Goal: Task Accomplishment & Management: Manage account settings

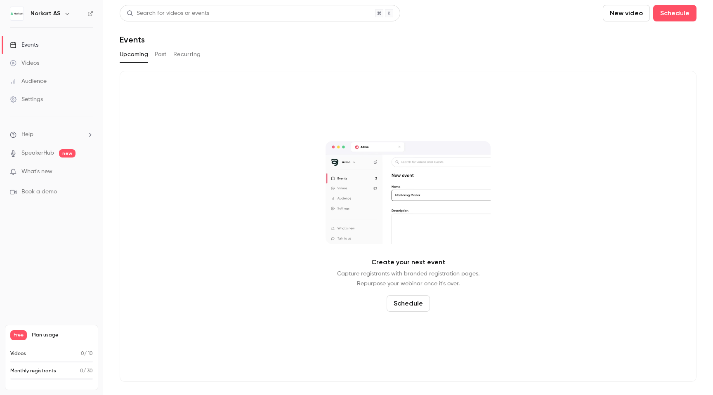
click at [28, 66] on div "Videos" at bounding box center [24, 63] width 29 height 8
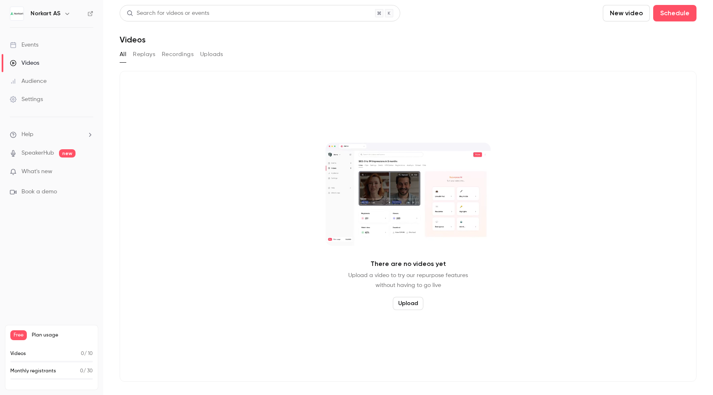
click at [41, 47] on link "Events" at bounding box center [51, 45] width 103 height 18
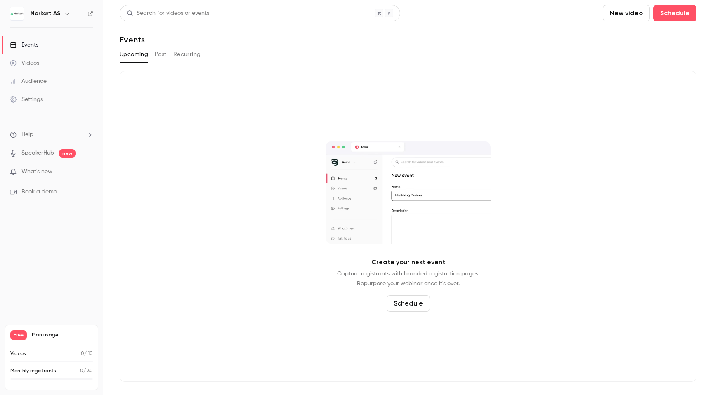
click at [67, 12] on icon "button" at bounding box center [67, 13] width 7 height 7
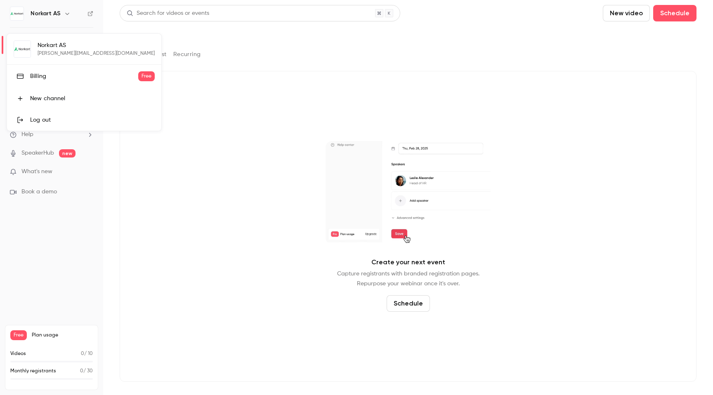
click at [67, 12] on div at bounding box center [356, 197] width 713 height 395
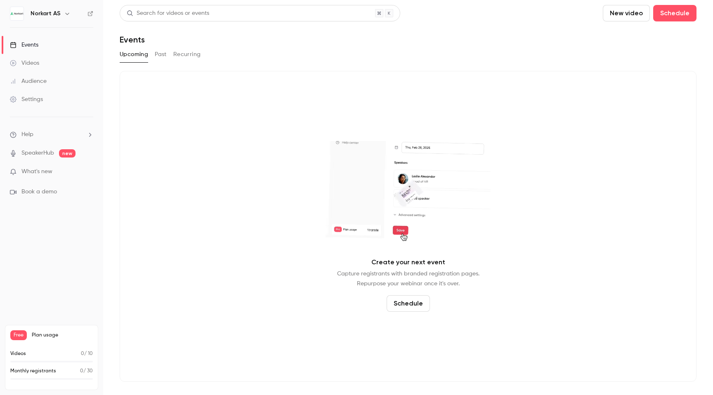
click at [34, 175] on span "What's new" at bounding box center [36, 172] width 31 height 9
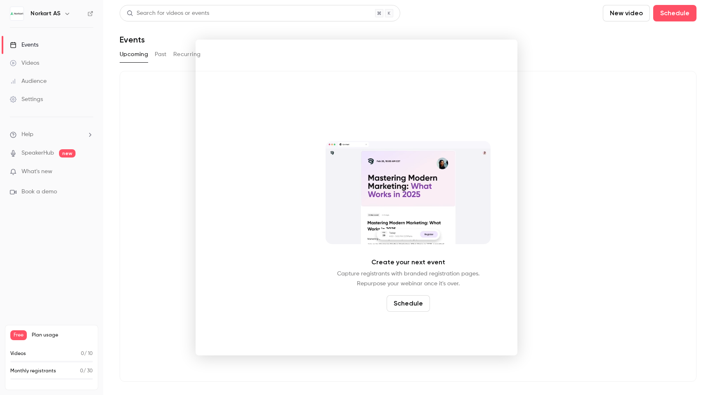
click at [591, 59] on div at bounding box center [356, 197] width 713 height 395
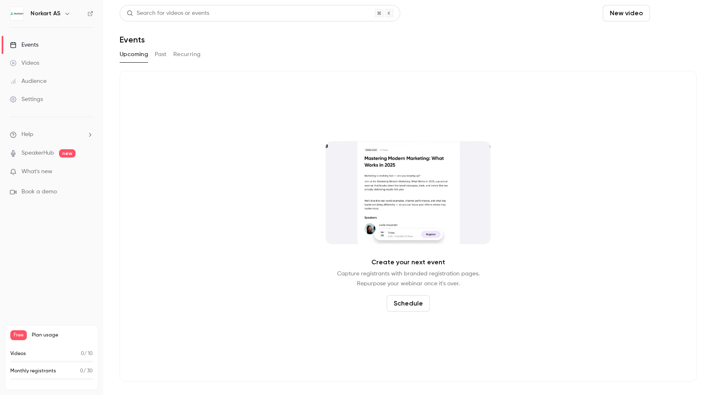
click at [680, 11] on button "Schedule" at bounding box center [674, 13] width 43 height 17
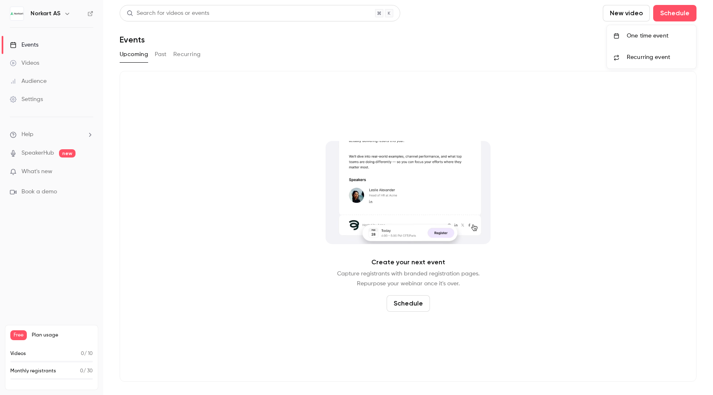
click at [657, 35] on div "One time event" at bounding box center [658, 36] width 63 height 8
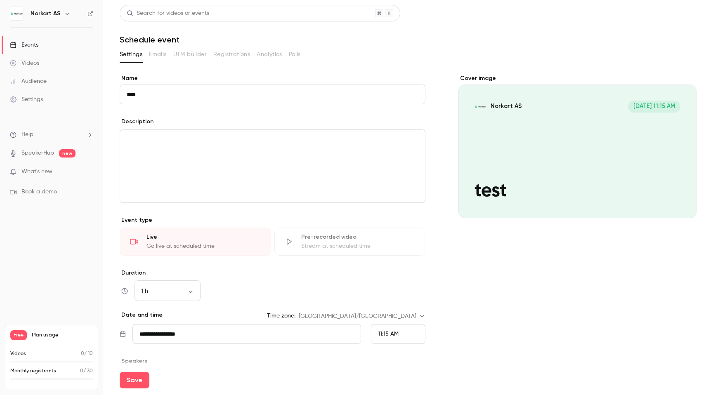
type input "****"
click at [262, 185] on div "editor" at bounding box center [272, 166] width 305 height 73
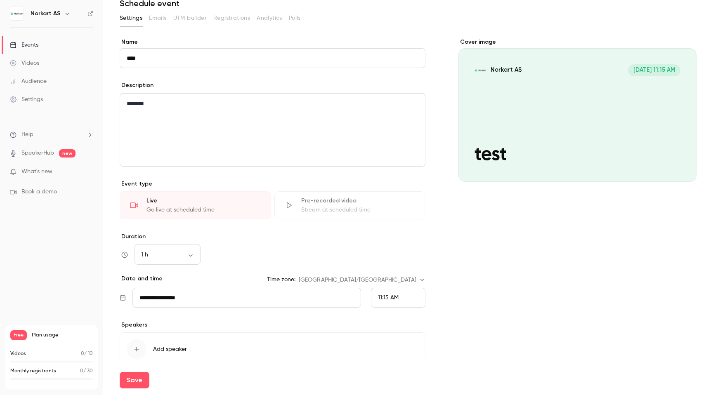
scroll to position [42, 0]
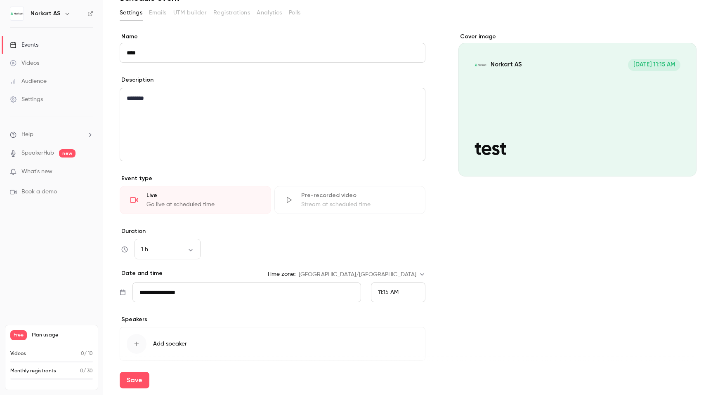
click at [386, 288] on div "11:15 AM" at bounding box center [398, 293] width 54 height 20
click at [400, 236] on li "11:30 AM" at bounding box center [399, 232] width 54 height 22
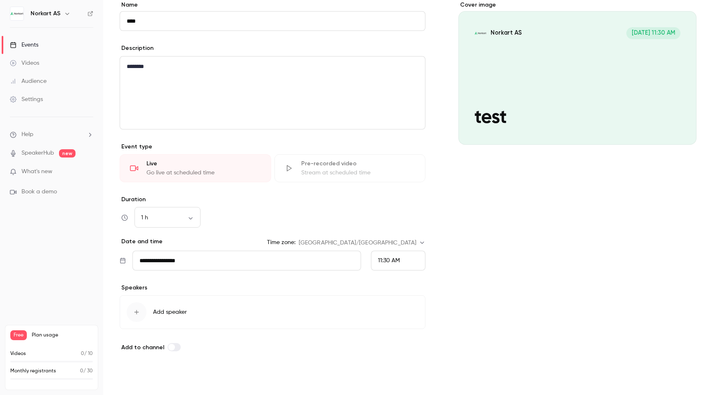
click at [135, 384] on button "Save" at bounding box center [135, 380] width 30 height 17
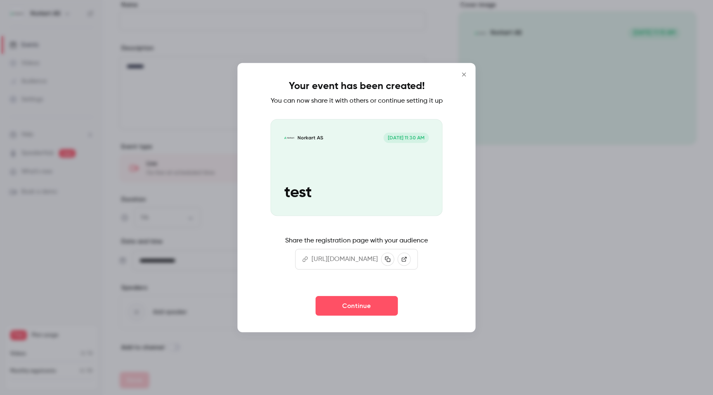
click at [407, 262] on icon at bounding box center [405, 259] width 6 height 6
click at [469, 71] on icon "Close" at bounding box center [464, 74] width 10 height 7
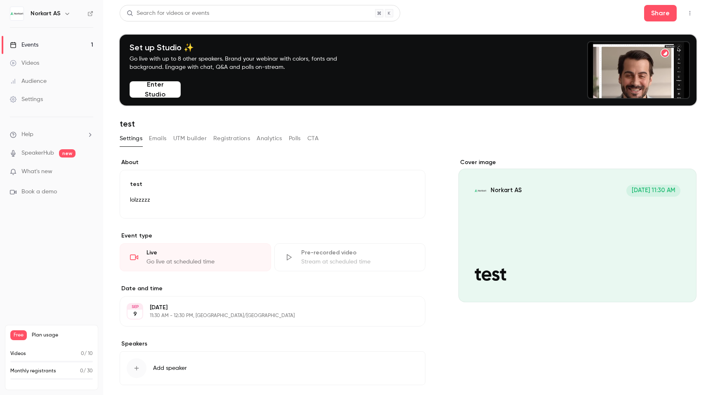
click at [154, 136] on button "Emails" at bounding box center [157, 138] width 17 height 13
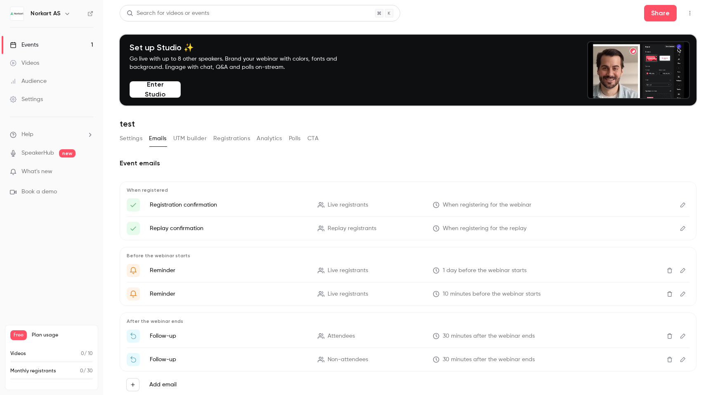
scroll to position [24, 0]
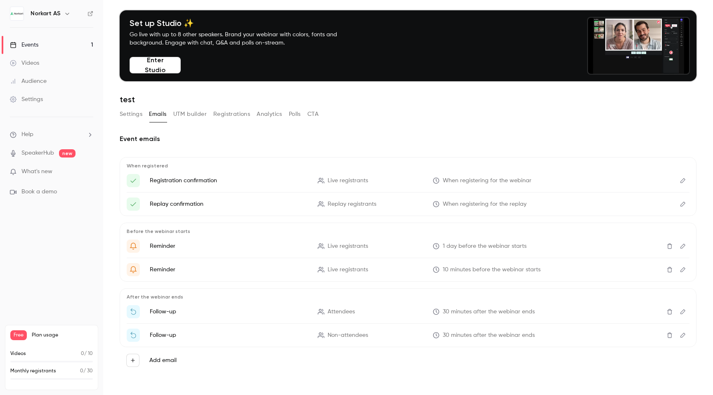
click at [680, 313] on icon "Edit" at bounding box center [683, 312] width 7 height 6
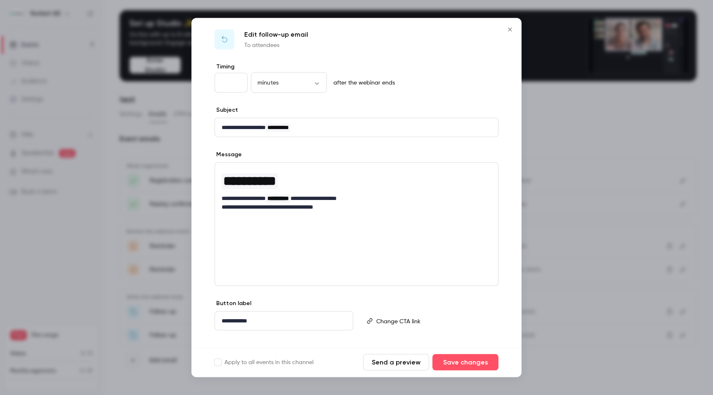
scroll to position [0, 0]
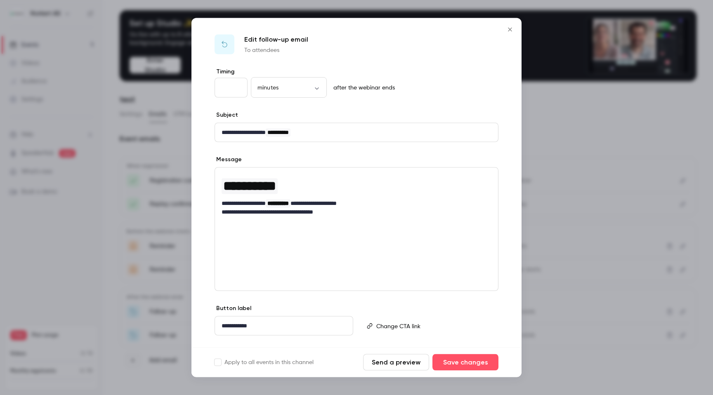
click at [512, 30] on icon "Close" at bounding box center [510, 29] width 10 height 7
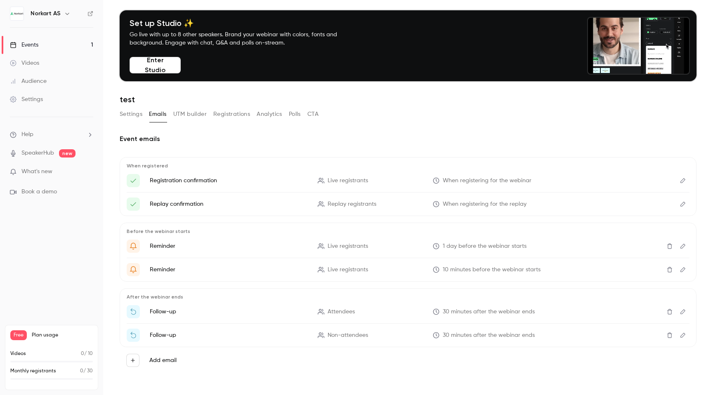
click at [232, 111] on button "Registrations" at bounding box center [231, 114] width 37 height 13
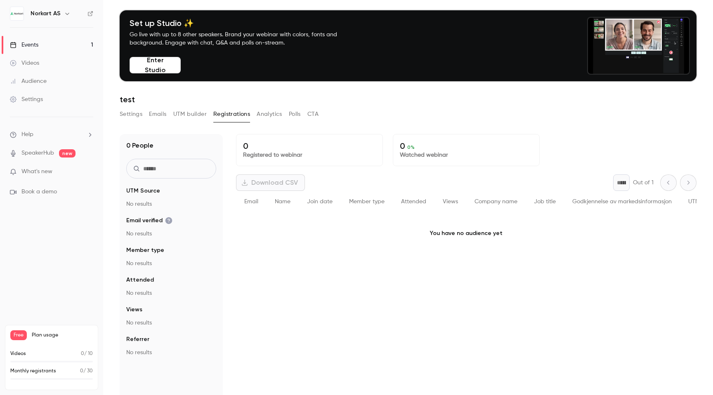
click at [296, 116] on button "Polls" at bounding box center [295, 114] width 12 height 13
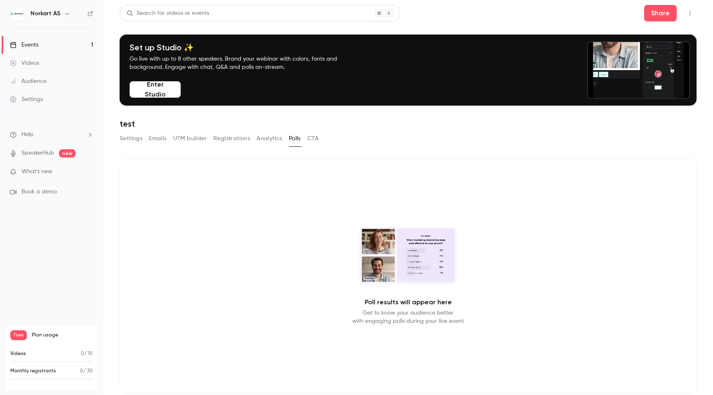
click at [313, 139] on button "CTA" at bounding box center [313, 138] width 11 height 13
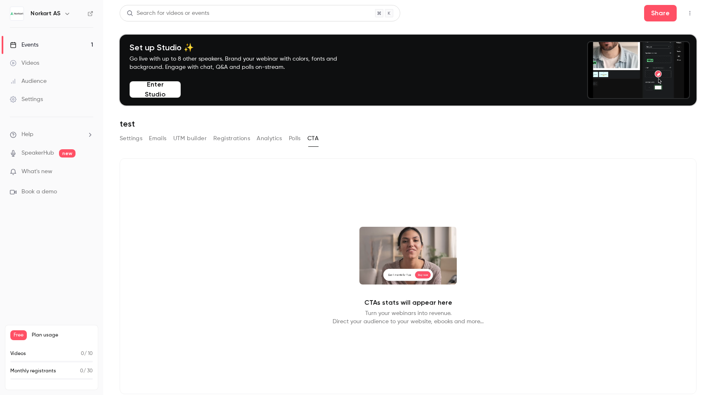
click at [144, 145] on div "Settings Emails UTM builder Registrations Analytics Polls CTA" at bounding box center [219, 140] width 199 height 17
click at [137, 142] on button "Settings" at bounding box center [131, 138] width 23 height 13
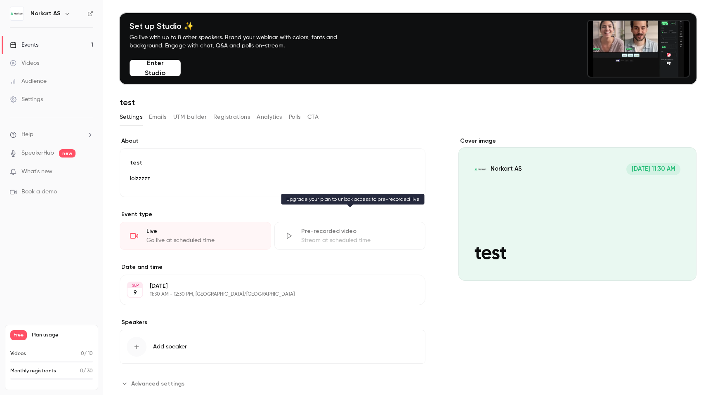
scroll to position [41, 0]
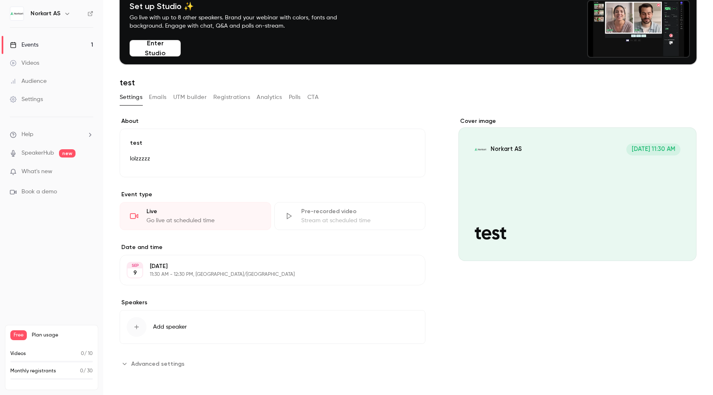
drag, startPoint x: 610, startPoint y: 228, endPoint x: 712, endPoint y: 262, distance: 108.2
click at [713, 263] on main "**********" at bounding box center [408, 197] width 610 height 395
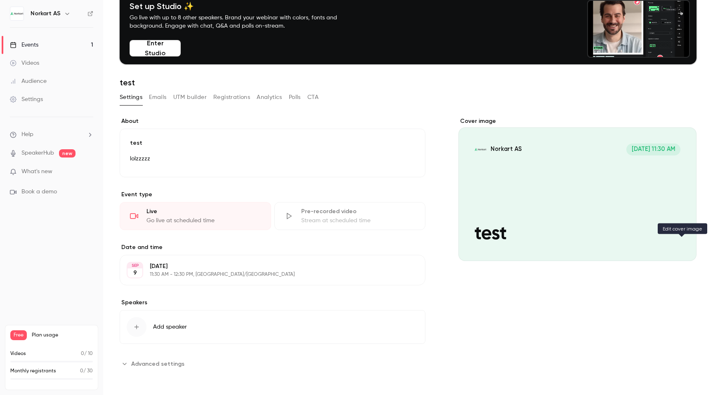
click at [684, 248] on icon "Cover image" at bounding box center [681, 246] width 9 height 7
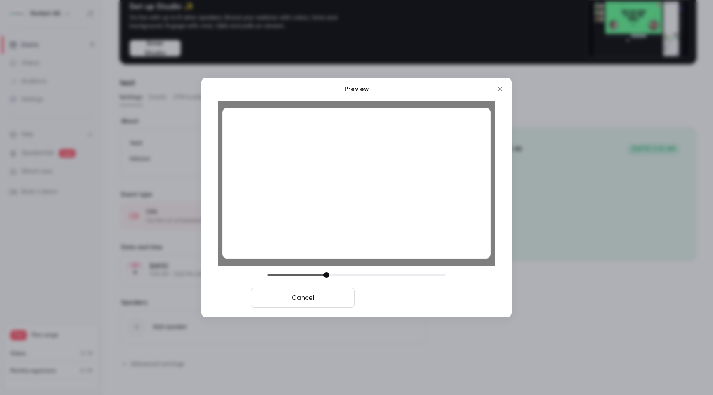
click at [421, 301] on button "Save cover" at bounding box center [410, 298] width 104 height 20
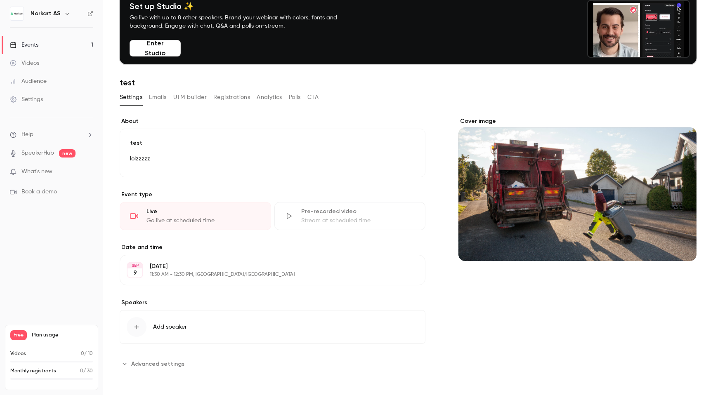
click at [677, 246] on button "Cover image" at bounding box center [682, 246] width 17 height 17
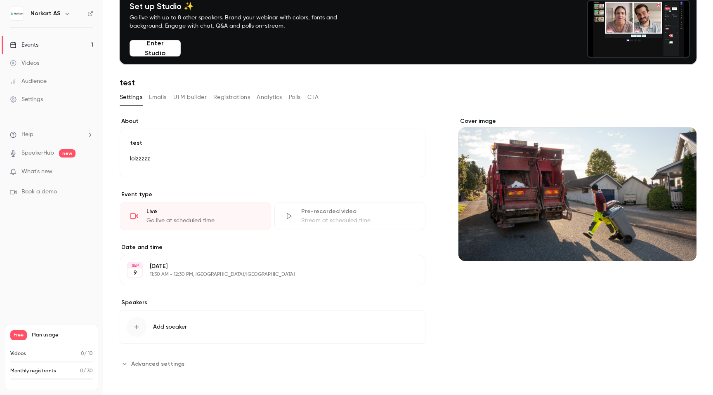
click at [169, 368] on span "Advanced settings" at bounding box center [157, 364] width 53 height 9
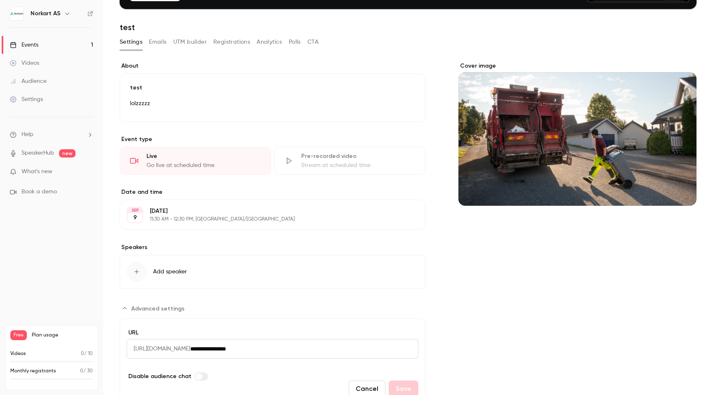
scroll to position [134, 0]
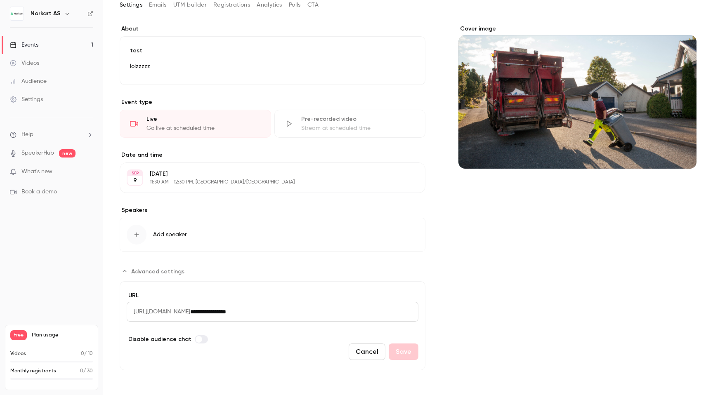
click at [199, 341] on span "Advanced settings" at bounding box center [199, 339] width 7 height 7
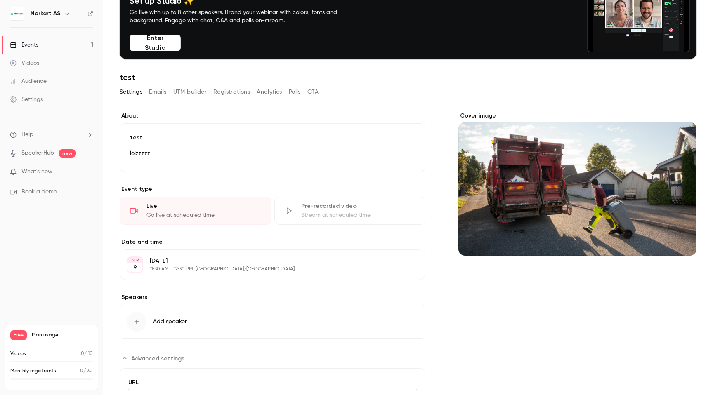
scroll to position [0, 0]
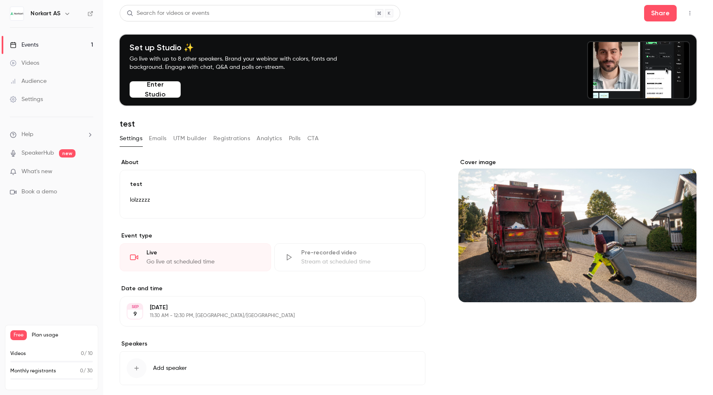
click at [161, 92] on button "Enter Studio" at bounding box center [155, 89] width 51 height 17
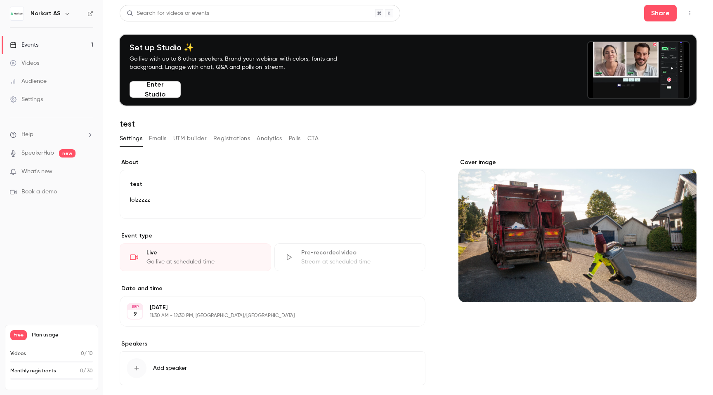
scroll to position [134, 0]
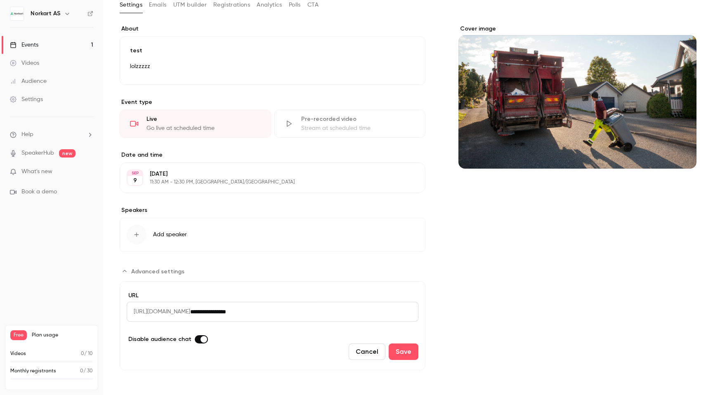
click at [369, 353] on button "Cancel" at bounding box center [367, 352] width 37 height 17
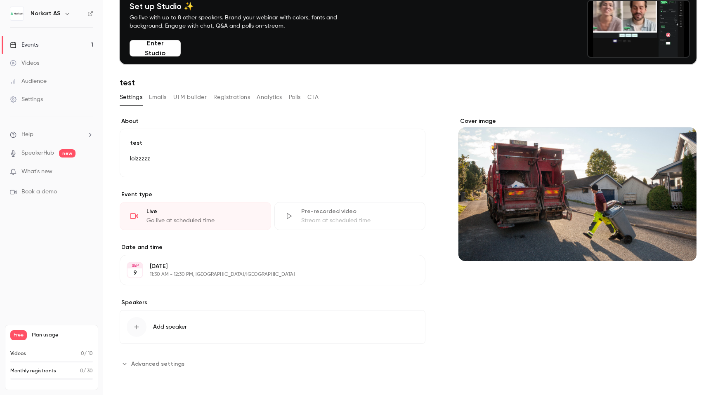
scroll to position [0, 0]
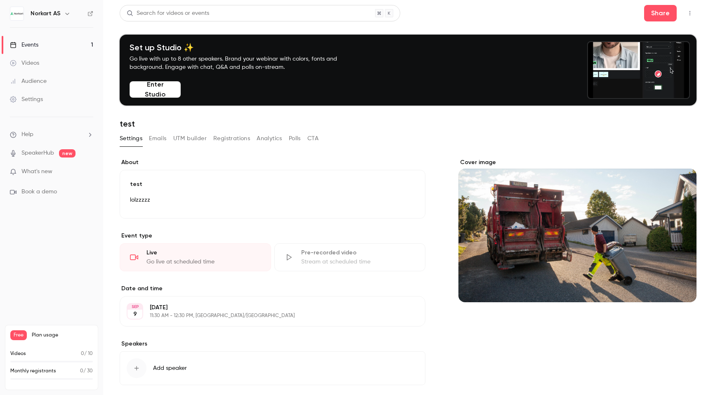
click at [687, 11] on icon "button" at bounding box center [690, 13] width 7 height 6
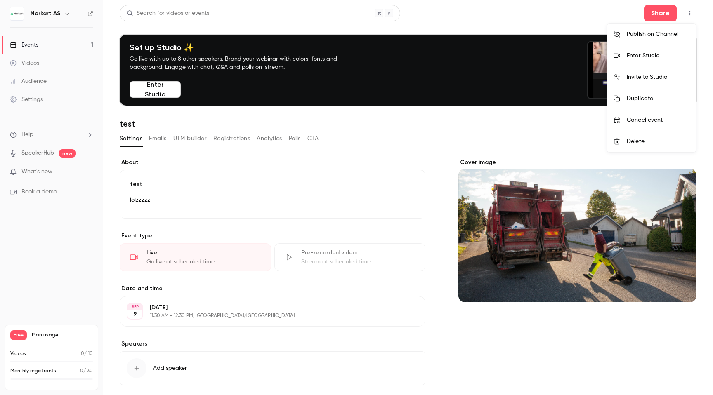
click at [687, 11] on div at bounding box center [356, 197] width 713 height 395
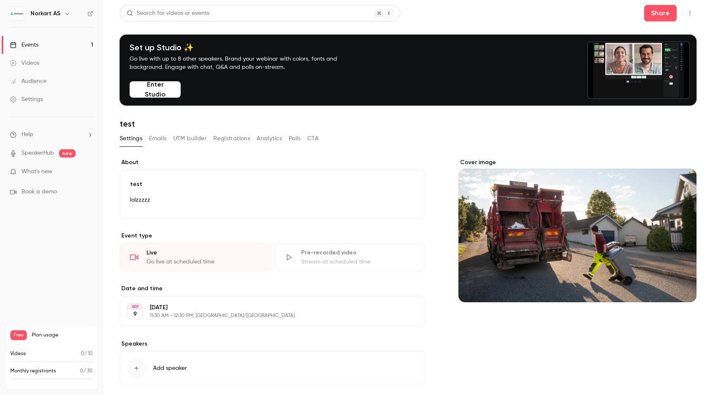
click at [35, 44] on div "Events" at bounding box center [24, 45] width 28 height 8
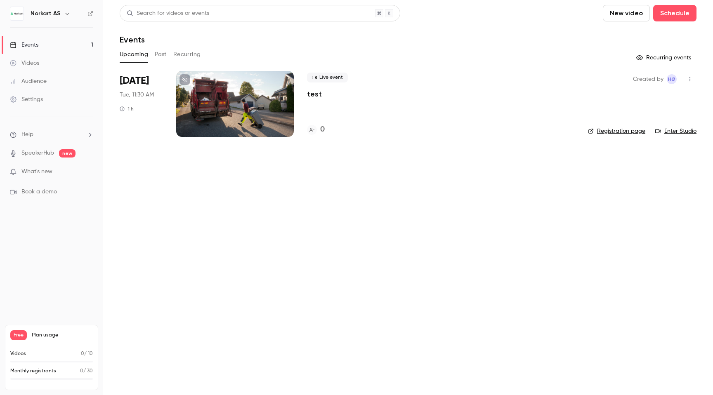
click at [693, 78] on icon "button" at bounding box center [690, 79] width 7 height 6
click at [627, 184] on div "Delete" at bounding box center [658, 186] width 63 height 8
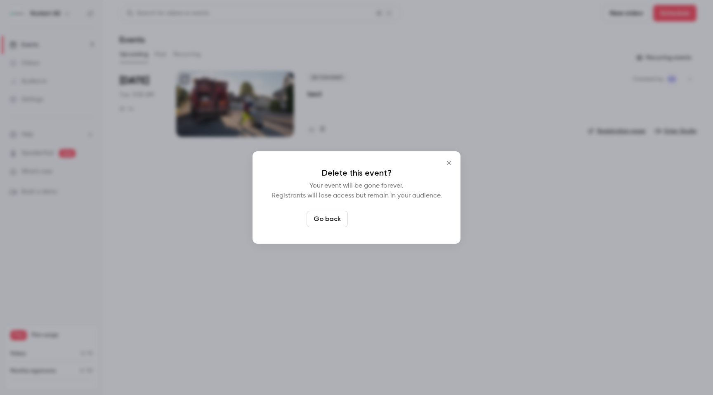
click at [371, 220] on button "Delete event" at bounding box center [378, 219] width 55 height 17
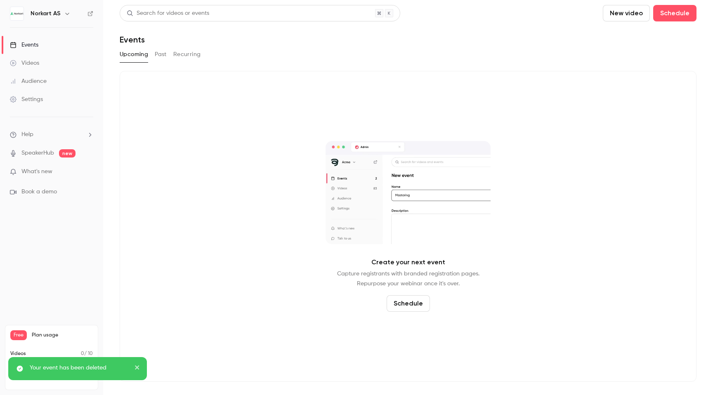
click at [206, 190] on div "Create your next event Capture registrants with branded registration pages. Rep…" at bounding box center [408, 226] width 577 height 311
